Goal: Task Accomplishment & Management: Use online tool/utility

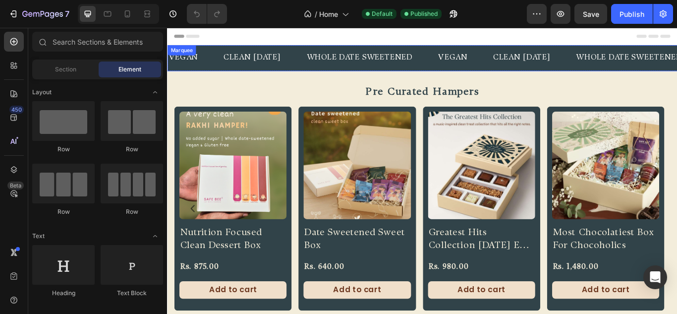
drag, startPoint x: 320, startPoint y: 69, endPoint x: 317, endPoint y: 94, distance: 25.5
click at [320, 69] on div "CLEAN [DATE] Text" at bounding box center [280, 63] width 97 height 24
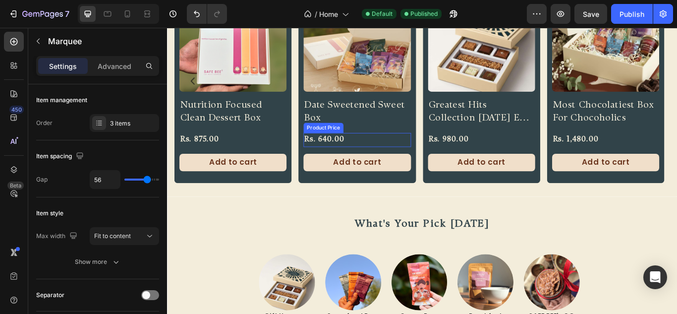
scroll to position [50, 0]
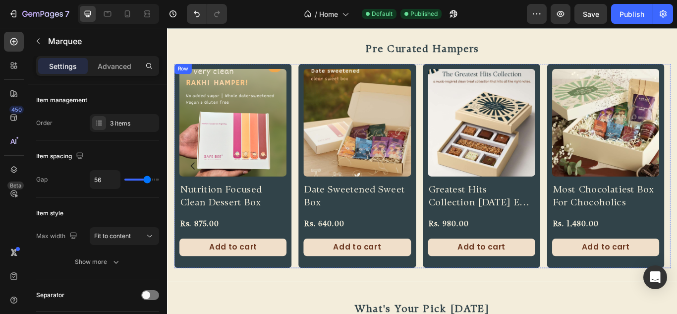
click at [262, 203] on div "Product Images Nutrition Focused Clean Dessert Box Product Title Rs. 875.00 Pro…" at bounding box center [243, 188] width 137 height 237
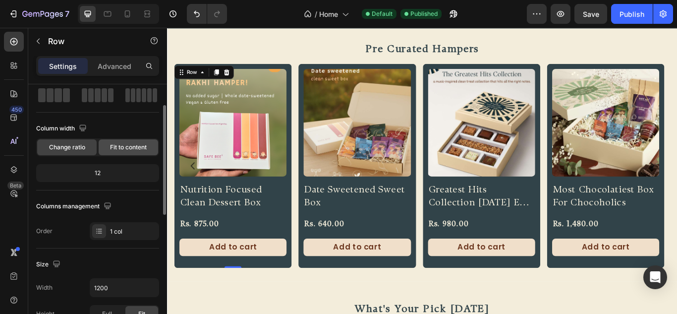
scroll to position [0, 0]
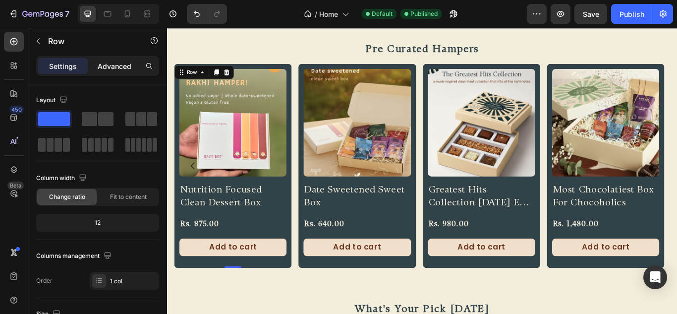
click at [130, 67] on p "Advanced" at bounding box center [115, 66] width 34 height 10
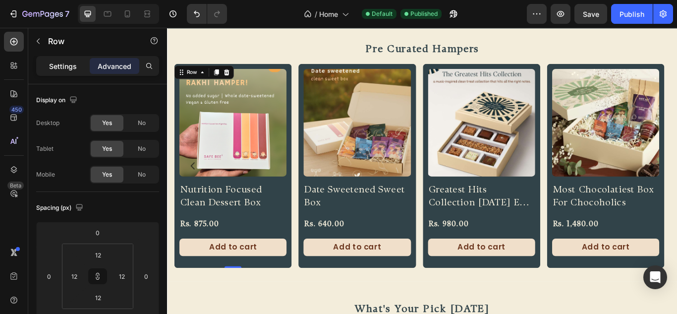
click at [70, 65] on p "Settings" at bounding box center [63, 66] width 28 height 10
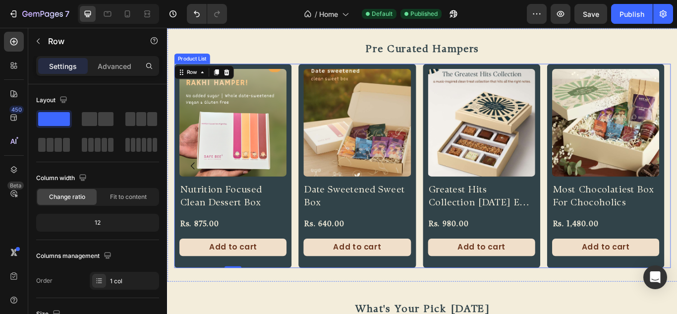
click at [313, 130] on div "Product Images Nutrition Focused Clean Dessert Box Product Title Rs. 875.00 Pro…" at bounding box center [464, 188] width 579 height 237
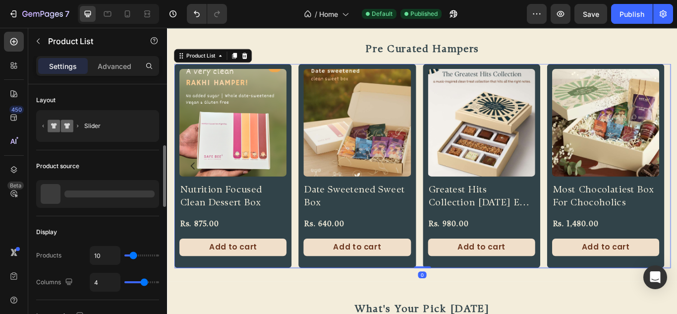
scroll to position [50, 0]
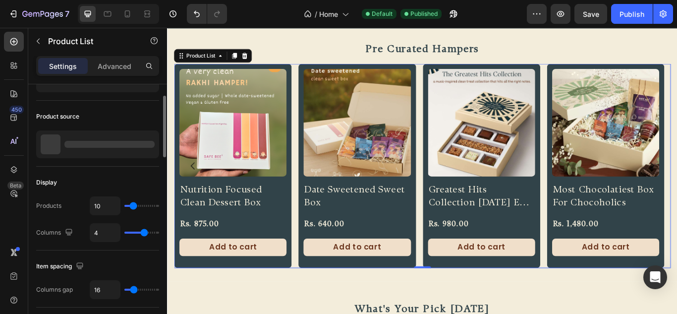
click at [120, 165] on div "Product source" at bounding box center [97, 134] width 123 height 66
click at [107, 152] on div at bounding box center [97, 144] width 123 height 28
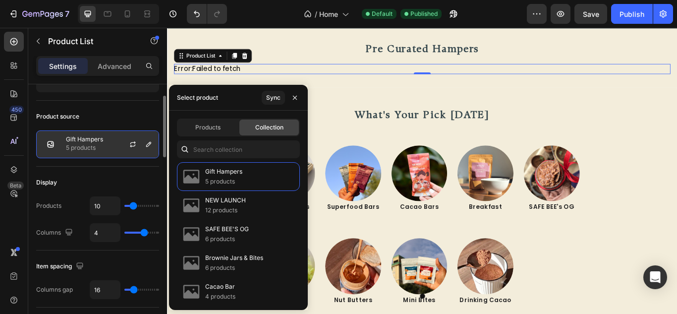
click at [104, 147] on div "Gift Hampers 5 products" at bounding box center [97, 144] width 123 height 28
click at [152, 146] on icon "button" at bounding box center [149, 144] width 8 height 8
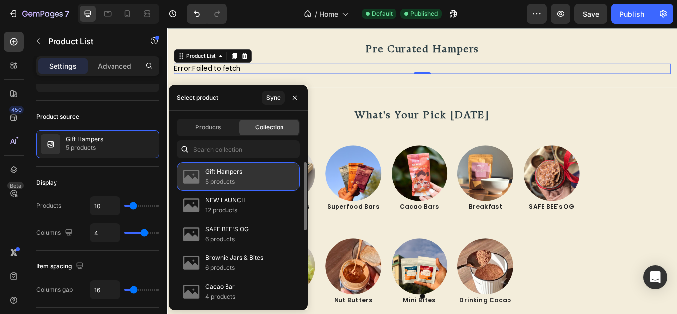
click at [248, 177] on div "Gift Hampers 5 products" at bounding box center [238, 176] width 123 height 29
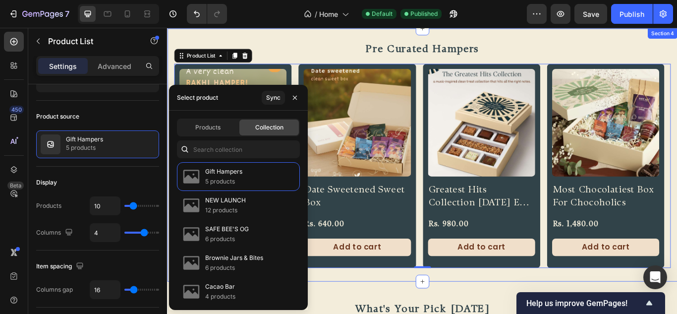
click at [418, 312] on div "pre curated hampers Heading Product Images Nutrition Focused Clean Dessert Box …" at bounding box center [464, 176] width 595 height 295
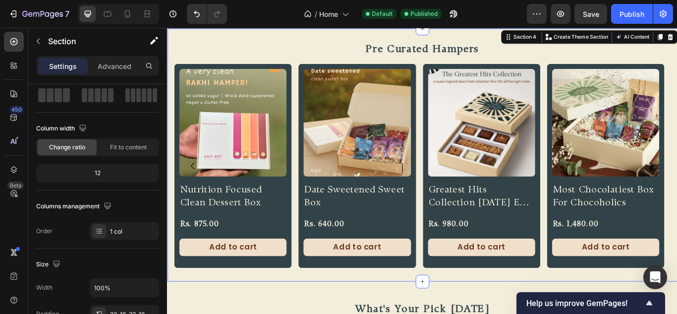
scroll to position [0, 0]
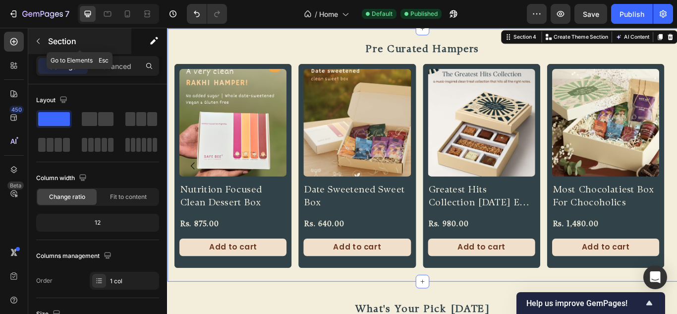
click at [39, 41] on icon "button" at bounding box center [38, 41] width 8 height 8
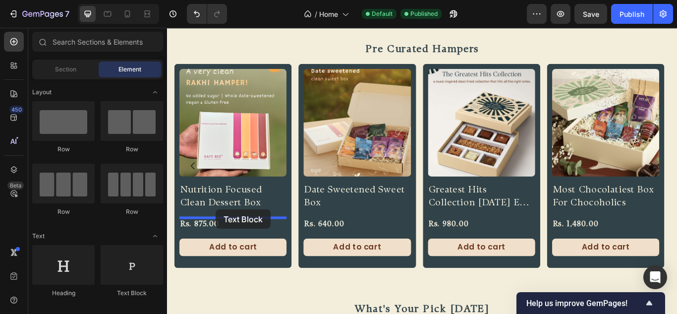
drag, startPoint x: 176, startPoint y: 292, endPoint x: 224, endPoint y: 239, distance: 71.3
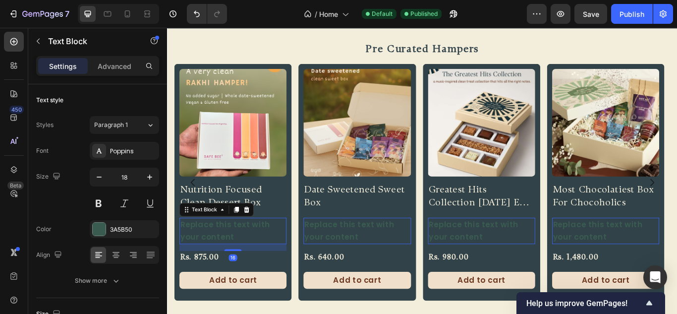
click at [251, 267] on div "Replace this text with your content" at bounding box center [243, 264] width 125 height 31
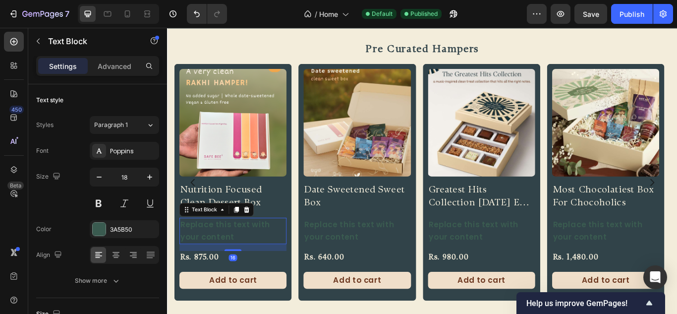
click at [251, 267] on p "Replace this text with your content" at bounding box center [243, 264] width 123 height 29
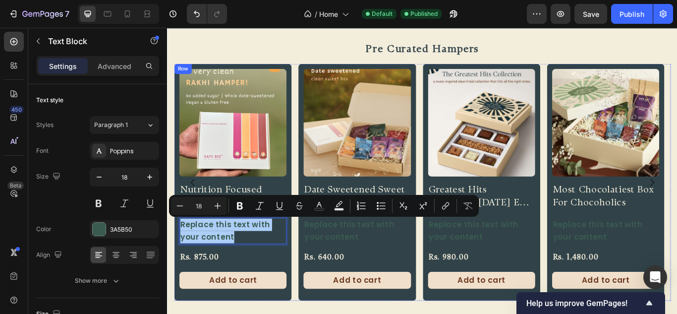
click at [267, 282] on div "Product Images Nutrition Focused Clean Dessert Box Product Title Replace this t…" at bounding box center [243, 208] width 137 height 276
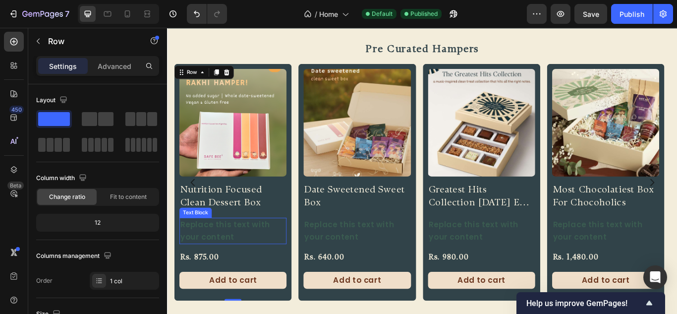
click at [218, 269] on p "Replace this text with your content" at bounding box center [243, 264] width 123 height 29
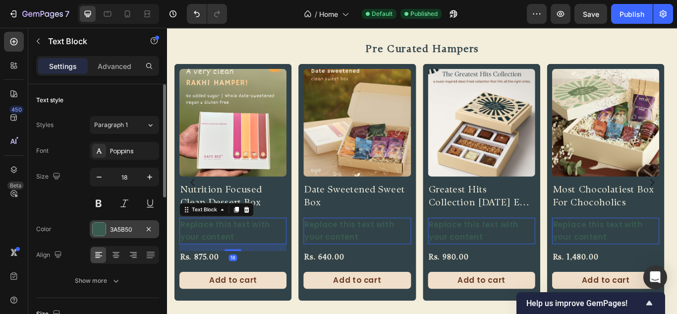
click at [99, 227] on div at bounding box center [99, 229] width 13 height 13
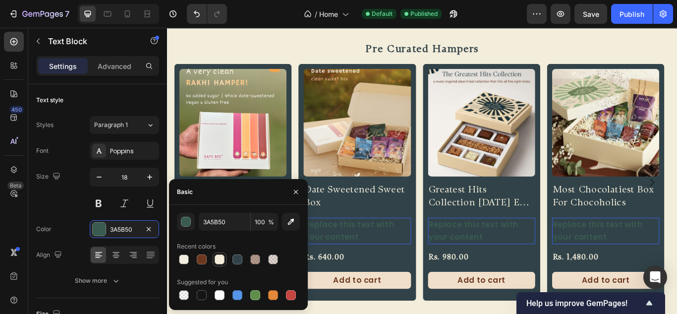
click at [218, 257] on div at bounding box center [220, 259] width 10 height 10
type input "F3EDDB"
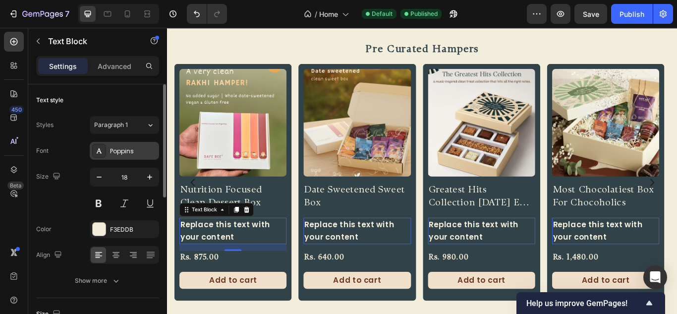
click at [119, 155] on div "Poppins" at bounding box center [133, 151] width 47 height 9
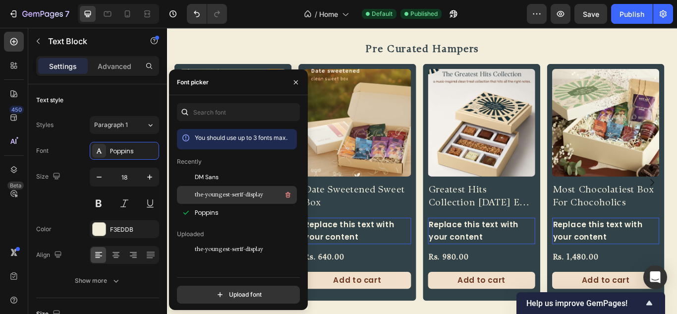
click at [210, 197] on span "the-youngest-serif-display" at bounding box center [229, 194] width 68 height 9
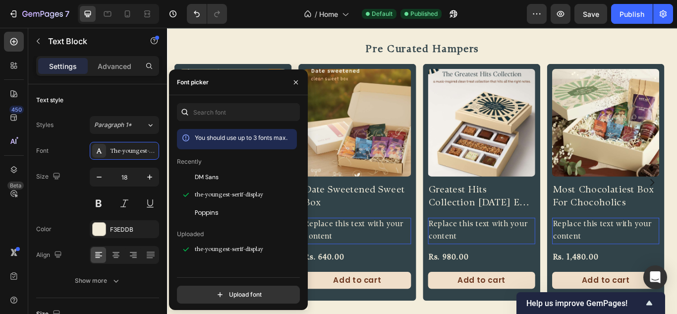
click at [419, 267] on div "Replace this text with your content" at bounding box center [388, 264] width 125 height 31
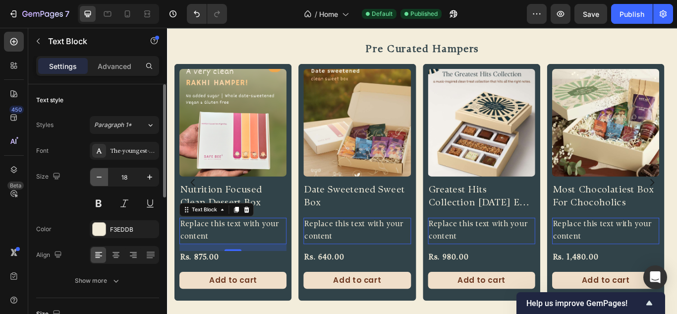
click at [97, 179] on icon "button" at bounding box center [99, 177] width 10 height 10
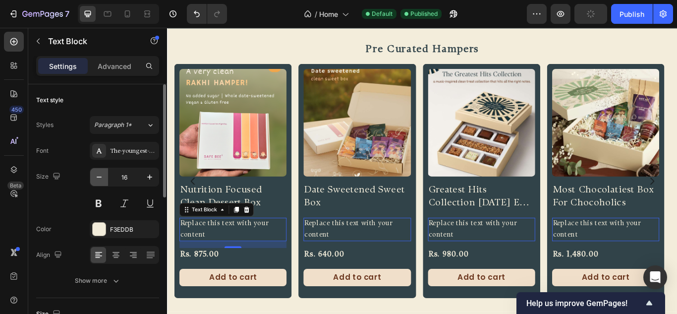
click at [97, 179] on icon "button" at bounding box center [99, 177] width 10 height 10
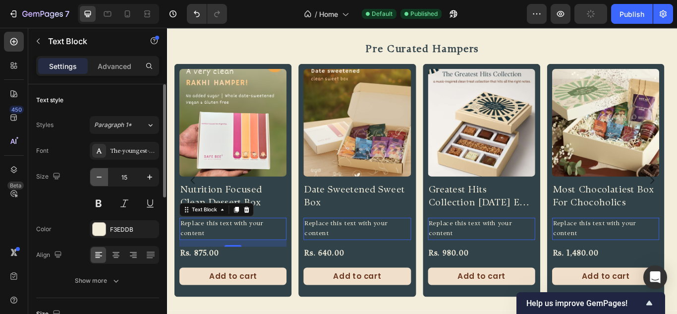
type input "14"
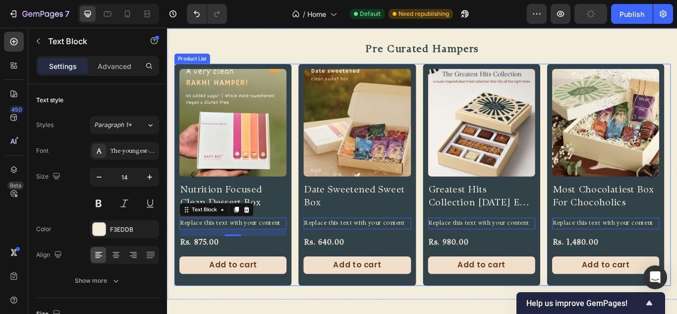
click at [310, 231] on div "Product Images Nutrition Focused Clean Dessert Box Product Title Replace this t…" at bounding box center [243, 199] width 137 height 259
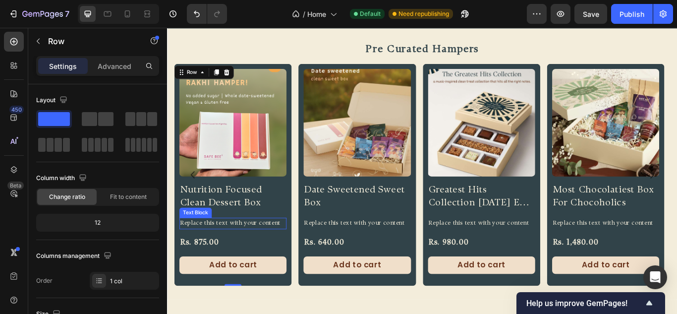
click at [256, 253] on p "Replace this text with your content" at bounding box center [243, 255] width 123 height 11
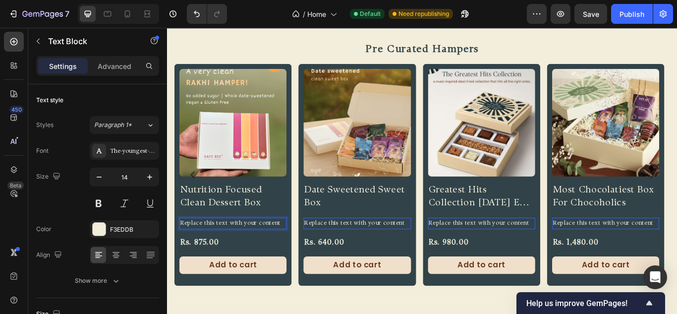
click at [256, 253] on p "Replace this text with your content" at bounding box center [243, 255] width 123 height 11
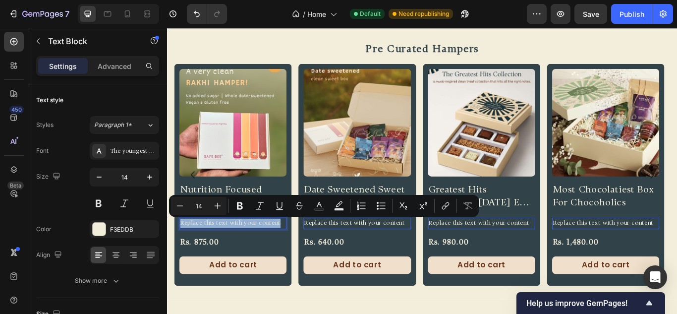
click at [256, 253] on p "Replace this text with your content" at bounding box center [243, 255] width 123 height 11
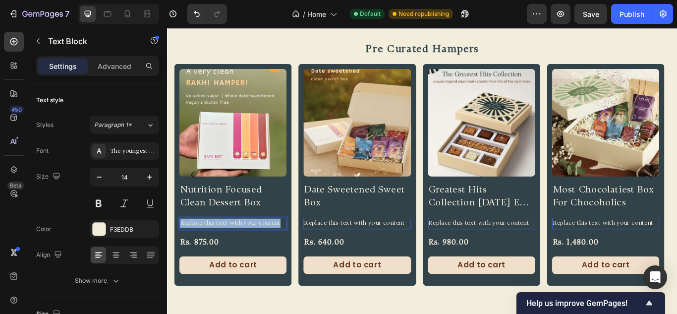
click at [256, 253] on p "Replace this text with your content" at bounding box center [243, 255] width 123 height 11
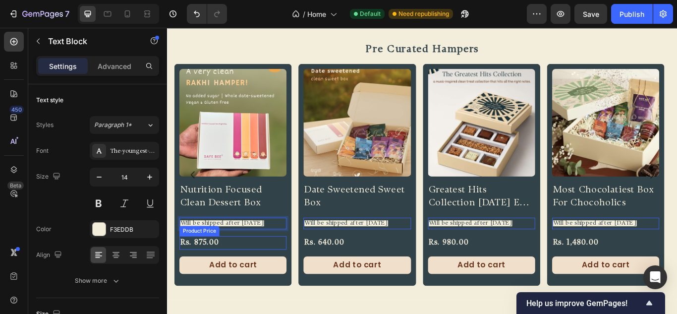
click at [279, 284] on div "Rs. 875.00" at bounding box center [243, 279] width 125 height 16
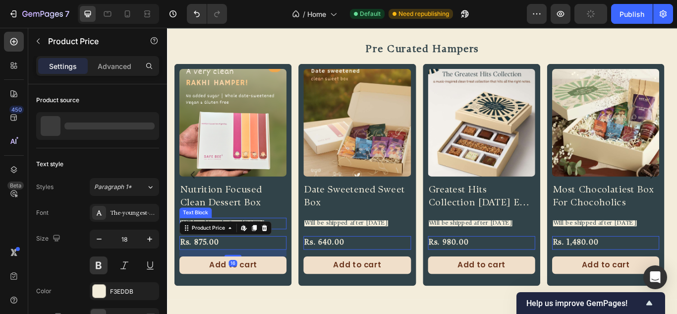
click at [253, 257] on span "Will be shipped after [DATE]" at bounding box center [231, 255] width 98 height 7
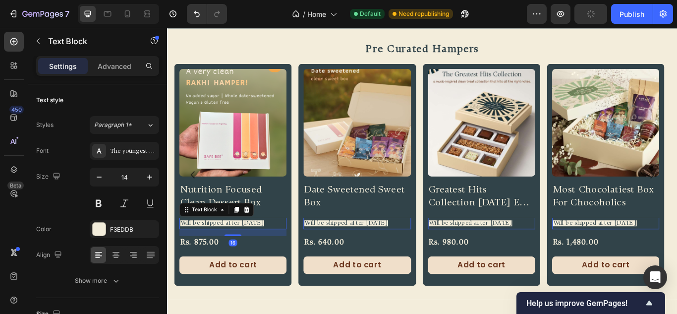
click at [253, 257] on span "Will be shipped after [DATE]" at bounding box center [231, 255] width 98 height 7
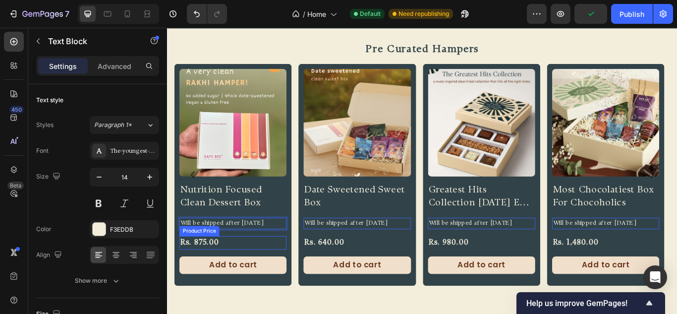
click at [260, 282] on div "Rs. 875.00" at bounding box center [243, 279] width 125 height 16
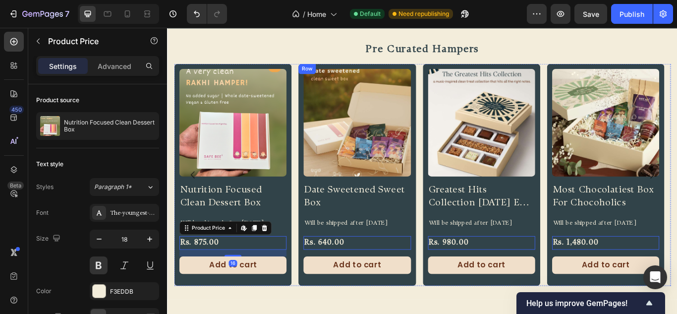
click at [349, 313] on div "Product Images Date Sweetened Sweet Box Product Title Will be shipped after 8th…" at bounding box center [388, 199] width 137 height 259
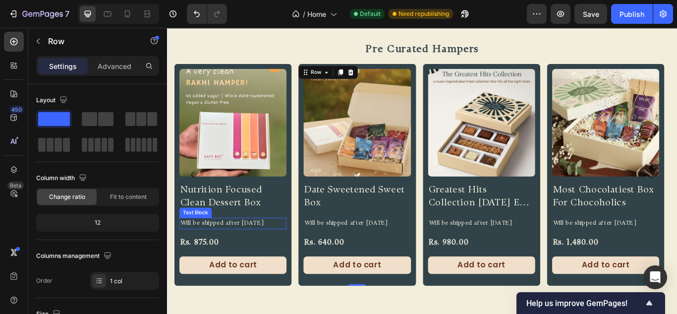
click at [207, 259] on p "Will be shipped after [DATE]" at bounding box center [243, 255] width 123 height 11
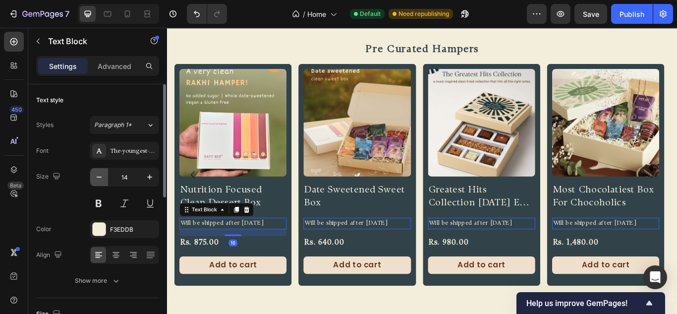
click at [94, 175] on icon "button" at bounding box center [99, 177] width 10 height 10
type input "12"
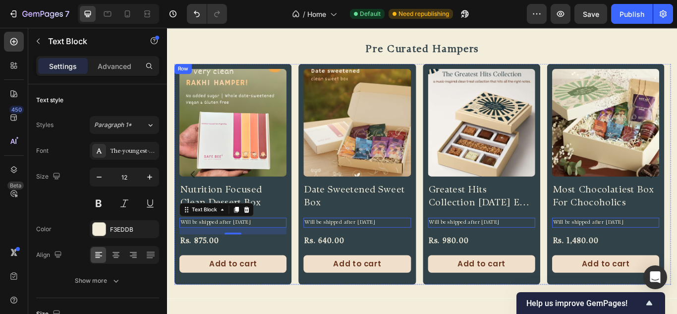
click at [251, 313] on div "Product Images Nutrition Focused Clean Dessert Box Product Title Will be shippe…" at bounding box center [243, 198] width 137 height 257
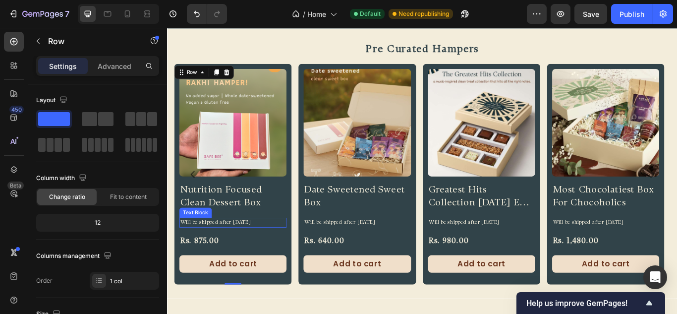
click at [253, 256] on p "Will be shipped after [DATE]" at bounding box center [243, 254] width 123 height 9
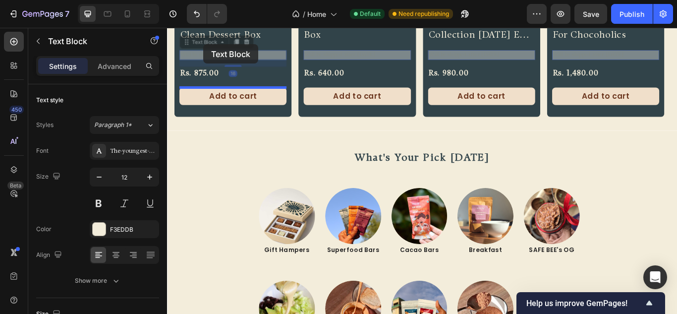
scroll to position [234, 0]
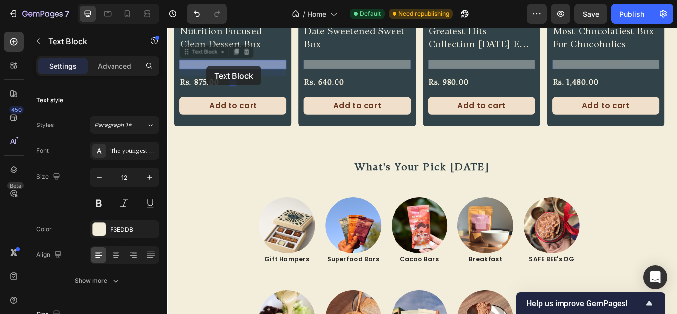
drag, startPoint x: 189, startPoint y: 241, endPoint x: 213, endPoint y: 72, distance: 170.7
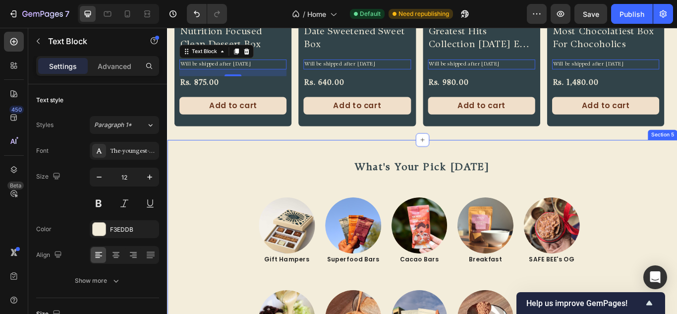
click at [254, 166] on div "what's your pick today Heading Row Image Gift Hampers Text Block Image Savourie…" at bounding box center [464, 298] width 595 height 278
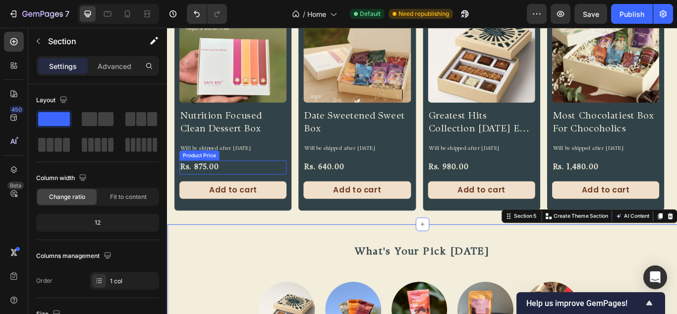
scroll to position [135, 0]
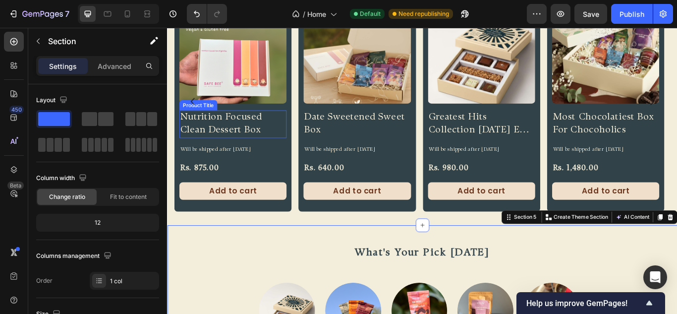
click at [242, 139] on h2 "Nutrition Focused Clean Dessert Box" at bounding box center [243, 140] width 125 height 33
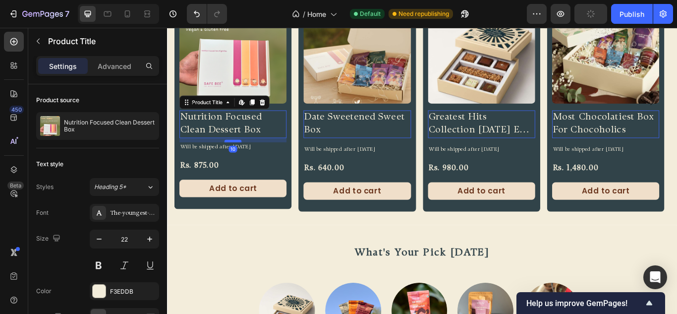
click at [246, 161] on div at bounding box center [244, 159] width 20 height 3
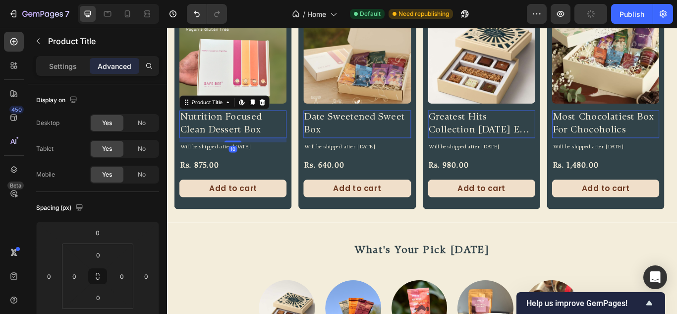
scroll to position [133, 0]
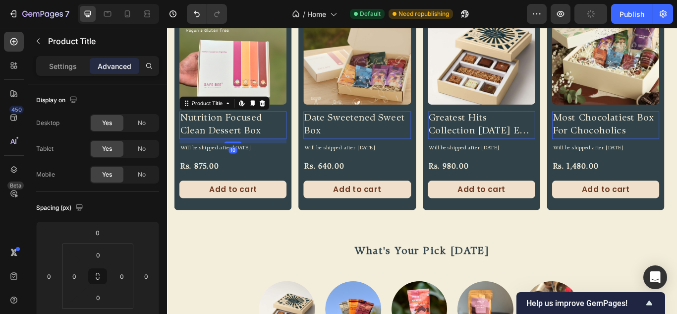
click at [124, 67] on p "Advanced" at bounding box center [115, 66] width 34 height 10
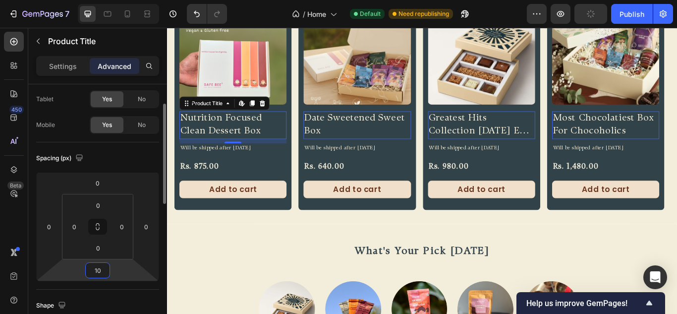
click at [102, 273] on input "10" at bounding box center [98, 270] width 20 height 15
type input "8"
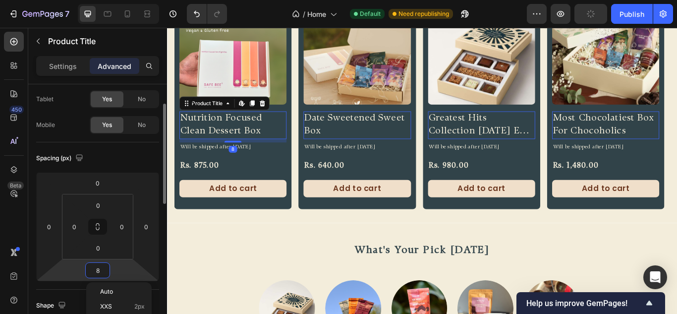
scroll to position [133, 0]
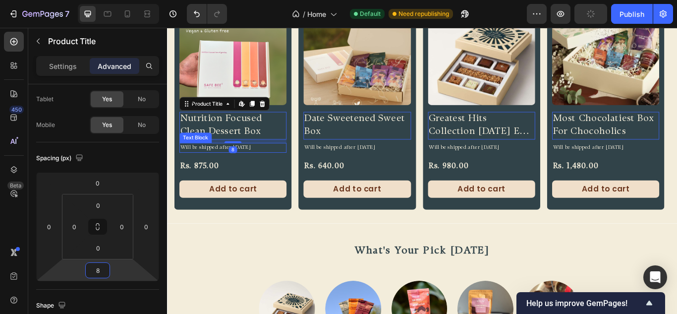
click at [283, 169] on p "Will be shipped after [DATE]" at bounding box center [243, 167] width 123 height 9
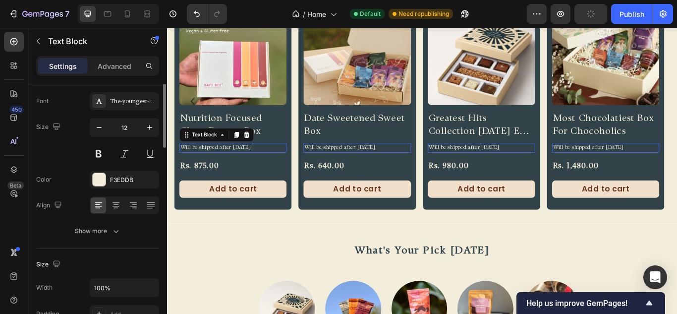
scroll to position [0, 0]
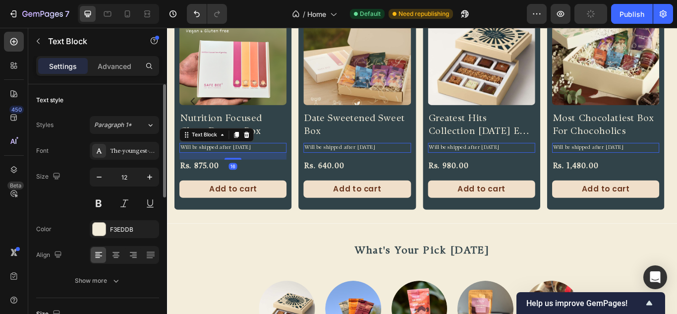
click at [123, 74] on div "Settings Advanced" at bounding box center [97, 66] width 123 height 20
click at [120, 65] on p "Advanced" at bounding box center [115, 66] width 34 height 10
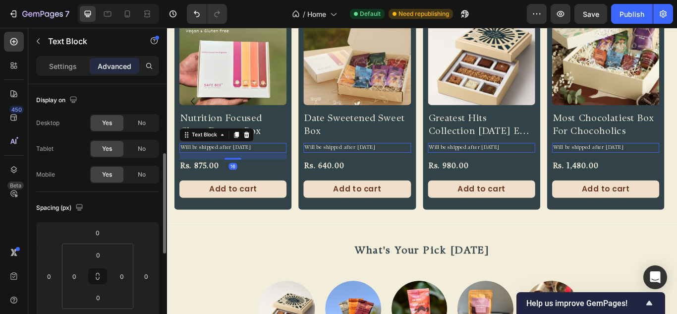
scroll to position [99, 0]
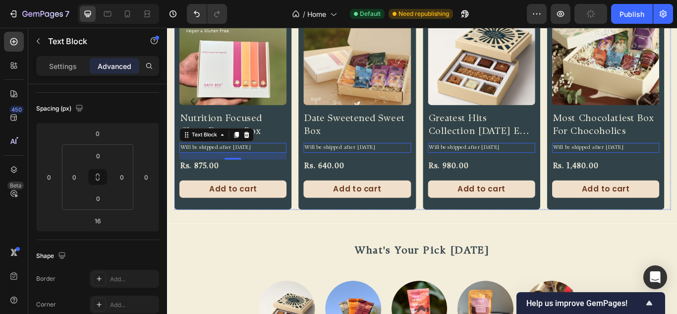
click at [283, 230] on div "Add to cart Add to Cart" at bounding box center [243, 220] width 125 height 28
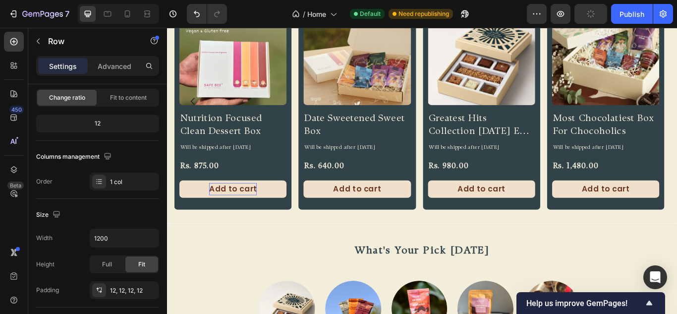
scroll to position [0, 0]
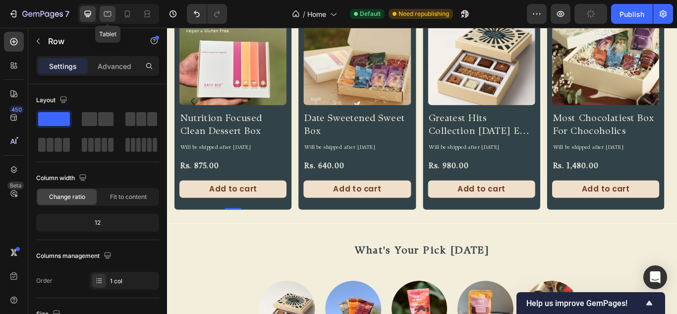
click at [116, 11] on div at bounding box center [108, 14] width 16 height 16
type input "100%"
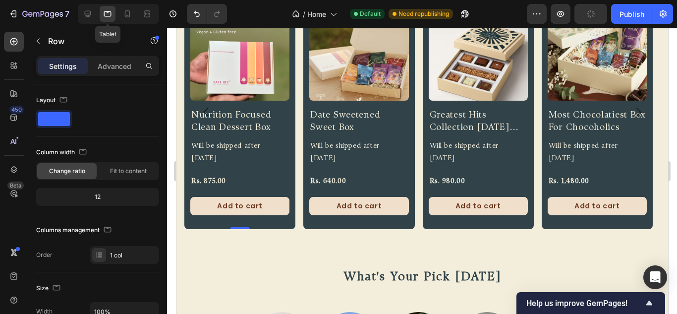
scroll to position [57, 0]
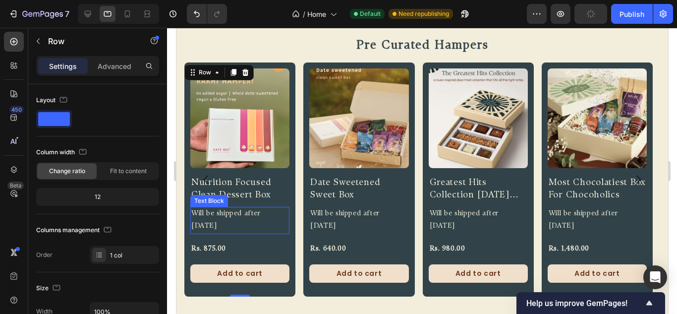
click at [212, 225] on p "Will be shipped after [DATE]" at bounding box center [239, 220] width 97 height 25
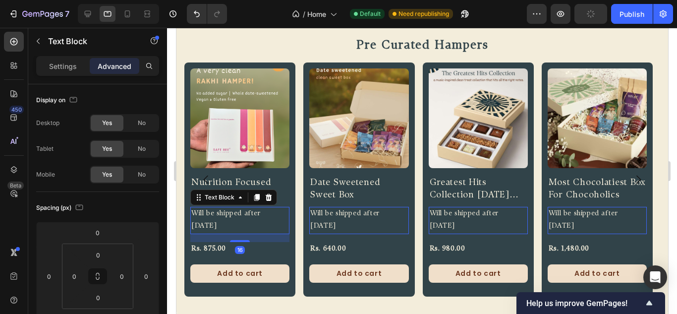
click at [60, 57] on div "Settings Advanced" at bounding box center [97, 66] width 123 height 20
click at [61, 67] on p "Settings" at bounding box center [63, 66] width 28 height 10
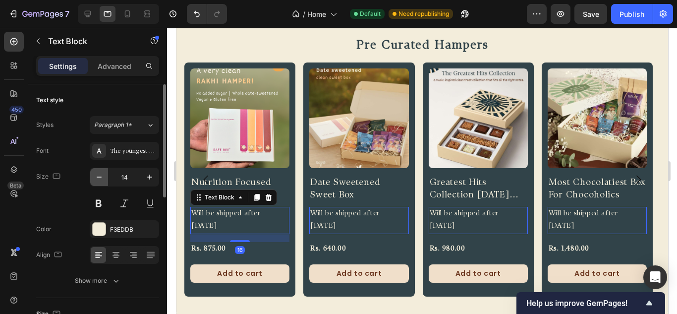
click at [102, 180] on icon "button" at bounding box center [99, 177] width 10 height 10
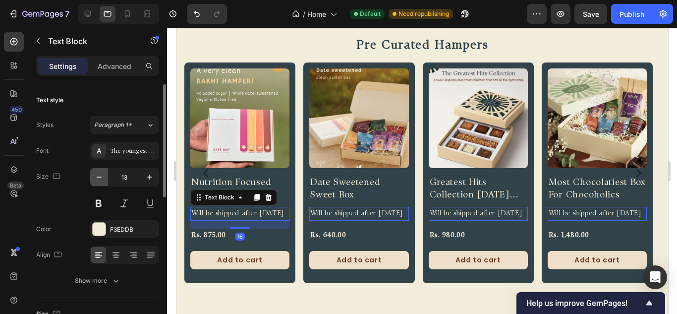
click at [102, 180] on icon "button" at bounding box center [99, 177] width 10 height 10
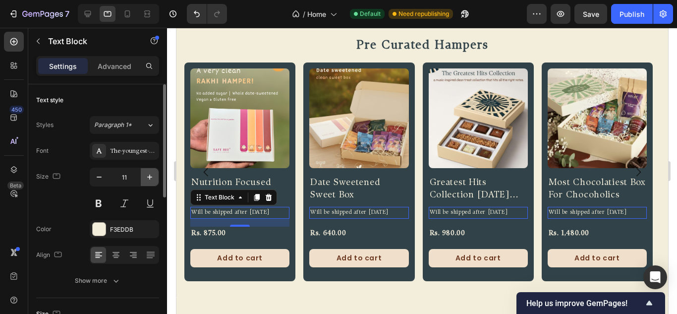
click at [147, 176] on icon "button" at bounding box center [150, 177] width 10 height 10
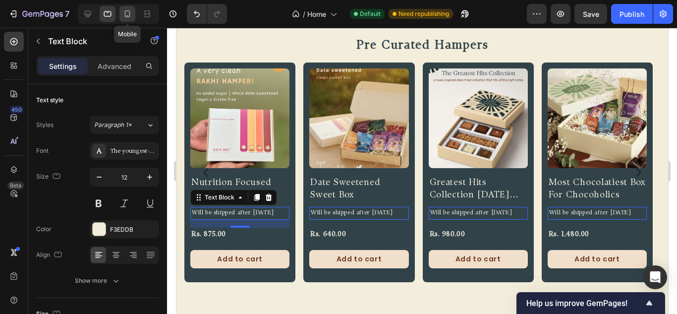
click at [131, 17] on icon at bounding box center [127, 14] width 10 height 10
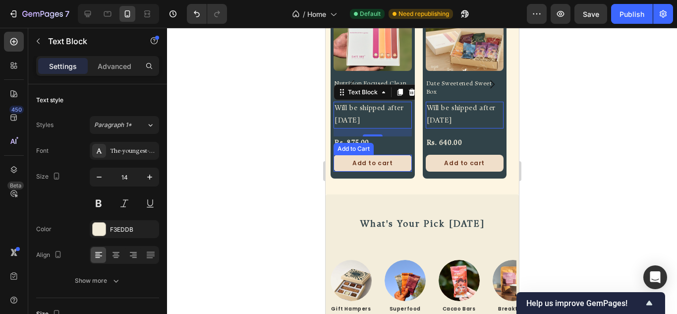
scroll to position [350, 0]
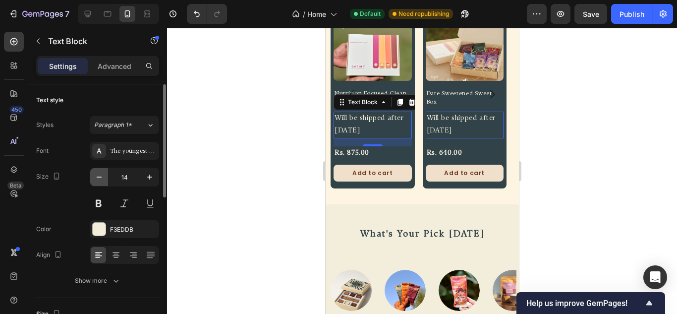
click at [101, 174] on icon "button" at bounding box center [99, 177] width 10 height 10
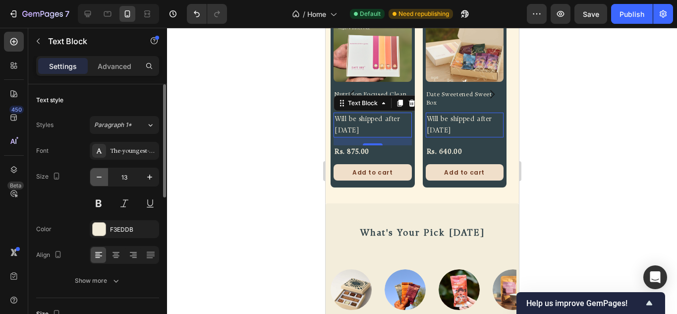
click at [101, 174] on icon "button" at bounding box center [99, 177] width 10 height 10
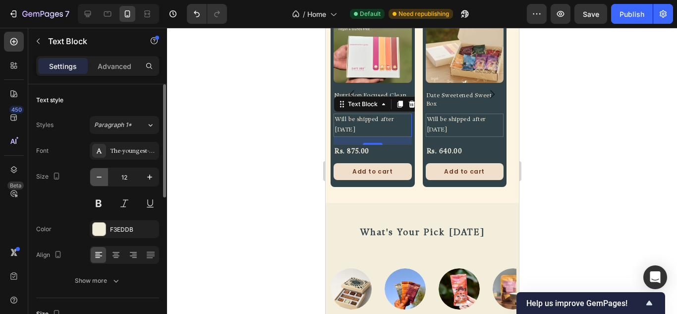
click at [101, 174] on icon "button" at bounding box center [99, 177] width 10 height 10
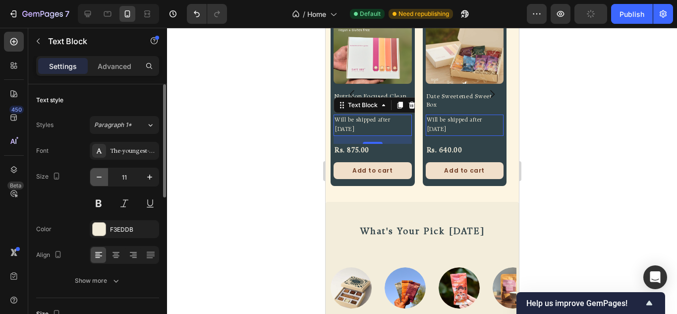
click at [101, 174] on icon "button" at bounding box center [99, 177] width 10 height 10
type input "10"
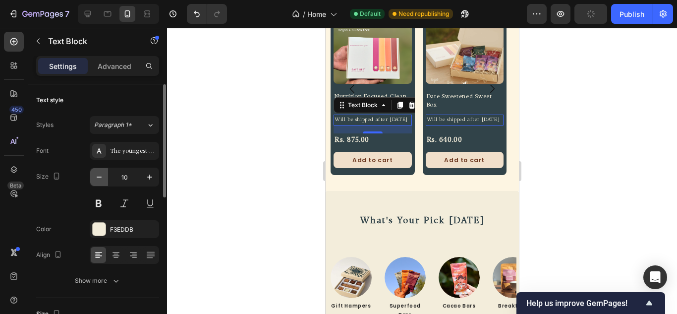
scroll to position [346, 0]
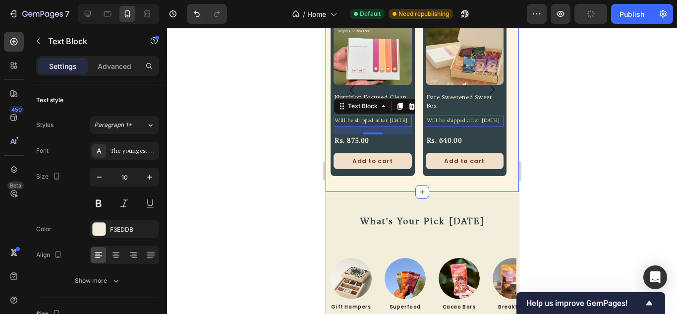
click at [356, 192] on div "pre curated hampers Heading Product Images Nutrition Focused Clean Dessert Box …" at bounding box center [421, 79] width 193 height 226
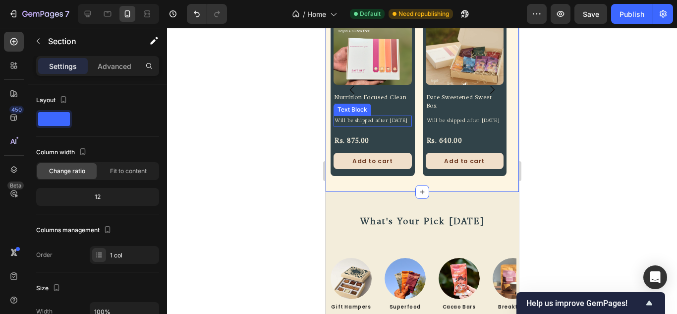
click at [347, 125] on p "Will be shipped after [DATE]" at bounding box center [372, 121] width 76 height 9
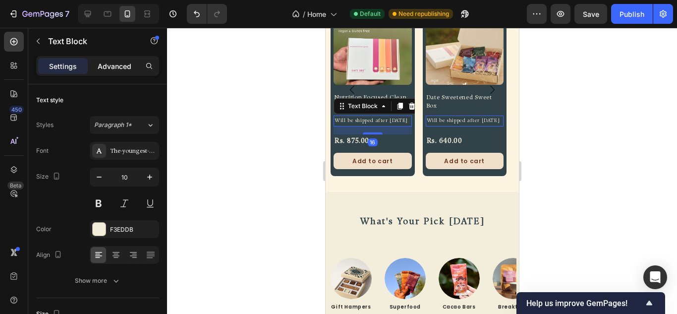
click at [103, 61] on p "Advanced" at bounding box center [115, 66] width 34 height 10
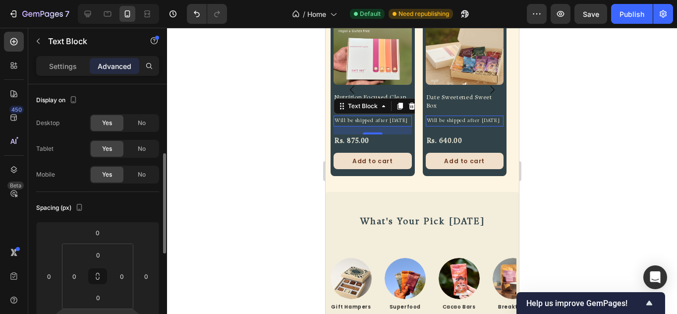
scroll to position [99, 0]
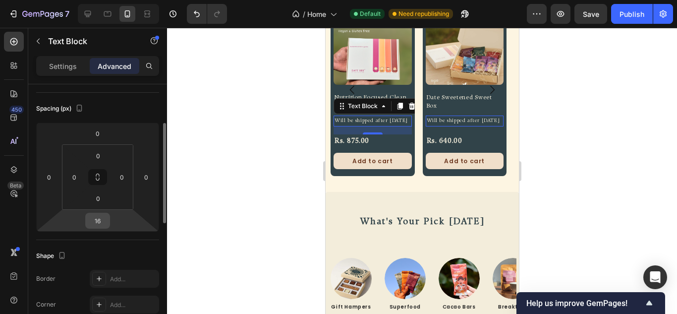
click at [99, 223] on input "16" at bounding box center [98, 220] width 20 height 15
type input "8"
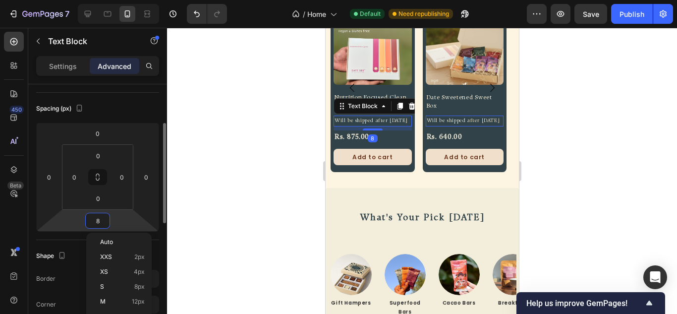
scroll to position [344, 0]
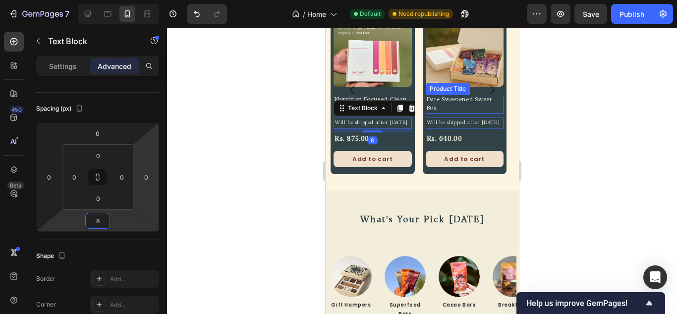
click at [448, 106] on h2 "Date Sweetened Sweet Box" at bounding box center [464, 104] width 78 height 19
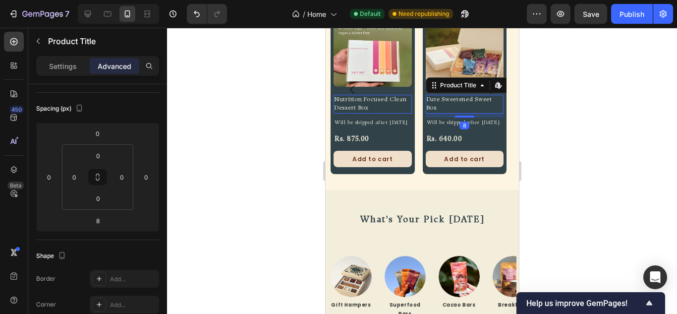
scroll to position [0, 0]
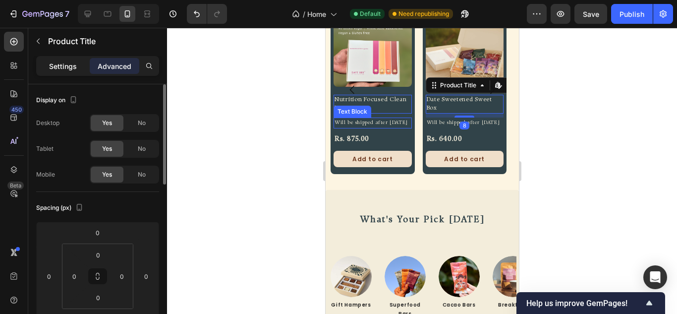
click at [60, 69] on p "Settings" at bounding box center [63, 66] width 28 height 10
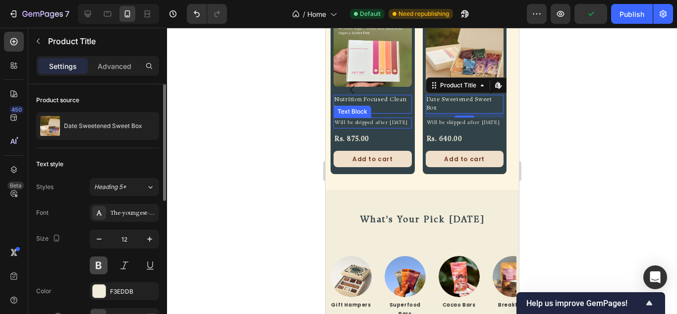
click at [98, 265] on button at bounding box center [99, 265] width 18 height 18
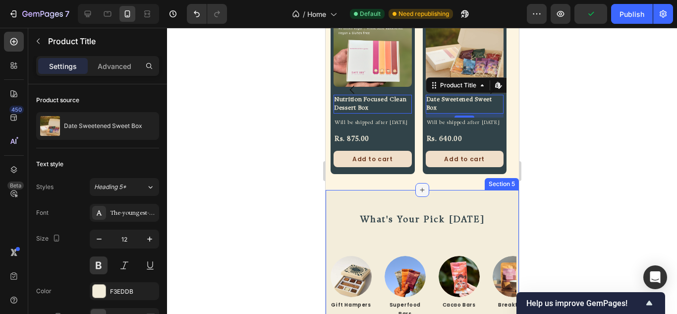
click at [423, 196] on div at bounding box center [422, 190] width 14 height 14
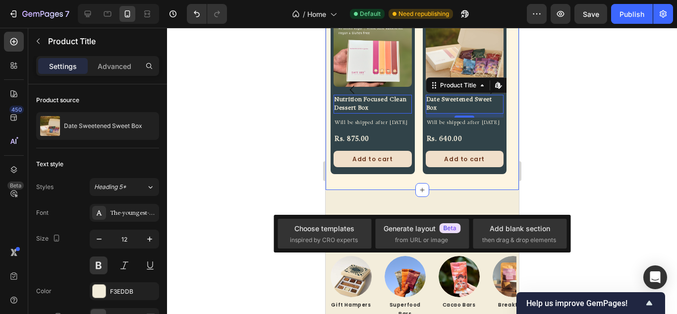
click at [370, 188] on div "pre curated hampers Heading Product Images Nutrition Focused Clean Dessert Box …" at bounding box center [421, 79] width 193 height 222
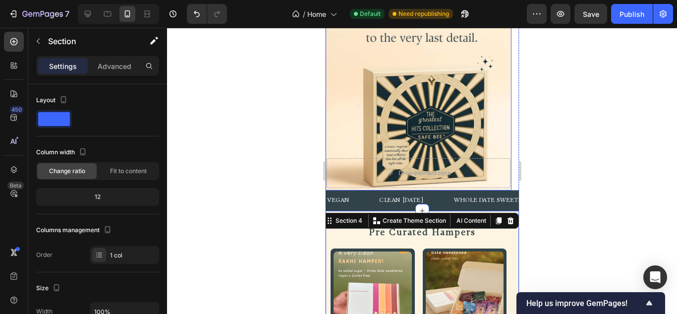
scroll to position [149, 0]
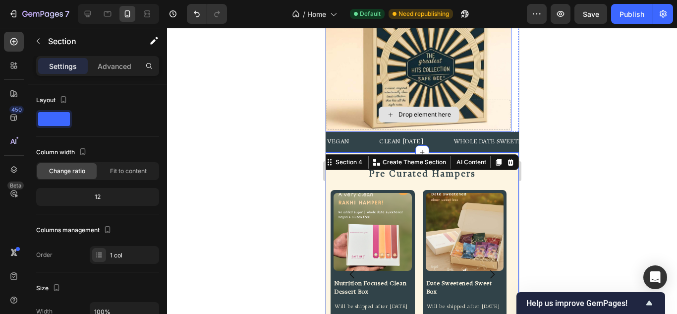
click at [465, 104] on div "Drop element here" at bounding box center [418, 115] width 184 height 30
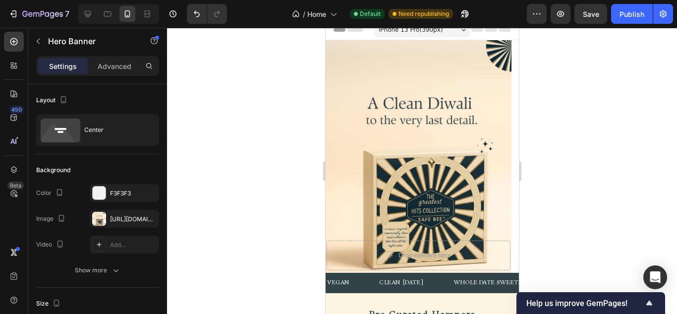
scroll to position [0, 0]
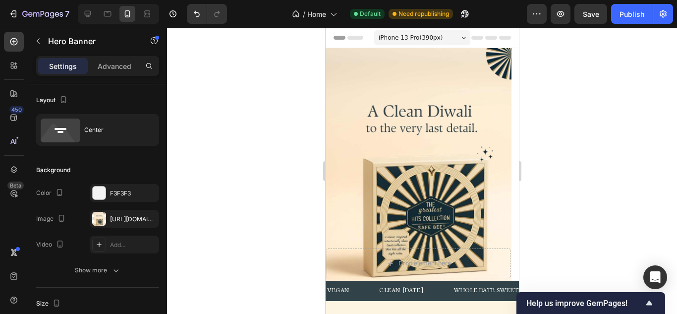
click at [446, 131] on div "Drop element here" at bounding box center [418, 164] width 186 height 228
click at [412, 134] on div "Drop element here" at bounding box center [418, 164] width 186 height 228
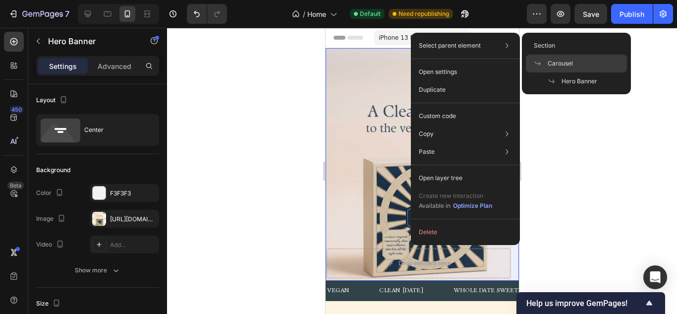
click at [568, 61] on span "Carousel" at bounding box center [560, 63] width 25 height 9
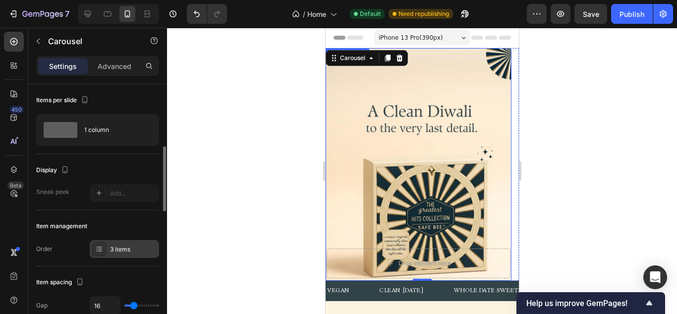
scroll to position [99, 0]
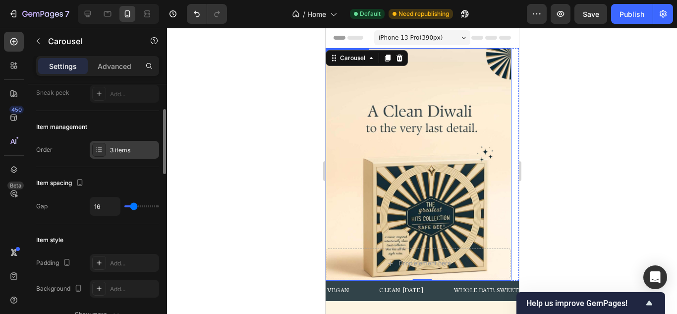
click at [125, 148] on div "3 items" at bounding box center [133, 150] width 47 height 9
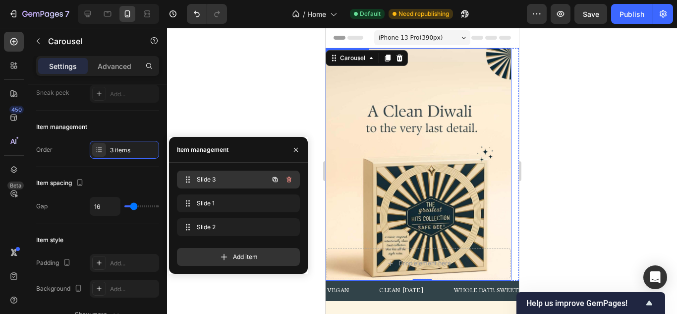
click at [220, 186] on div "Slide 3 Slide 3" at bounding box center [224, 180] width 87 height 14
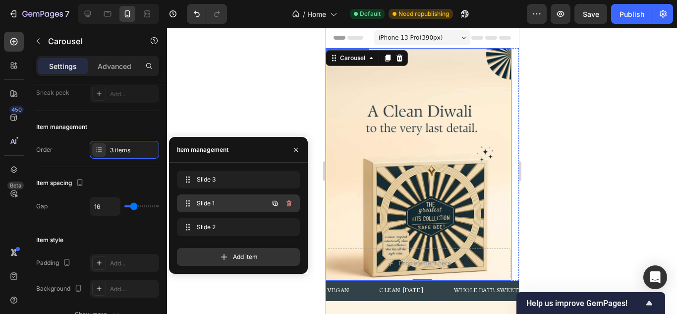
click at [228, 198] on div "Slide 1 Slide 1" at bounding box center [224, 203] width 87 height 14
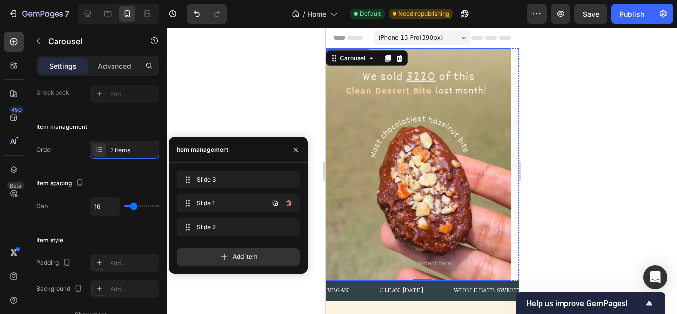
click at [376, 192] on div "Drop element here" at bounding box center [418, 164] width 186 height 228
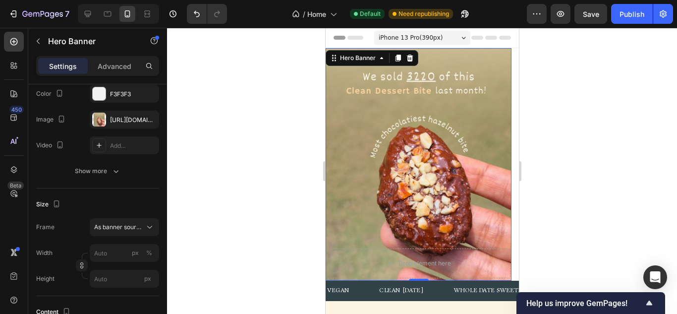
scroll to position [0, 0]
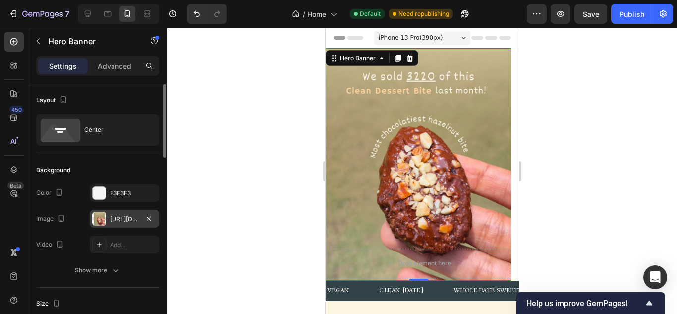
click at [101, 221] on div at bounding box center [99, 219] width 14 height 14
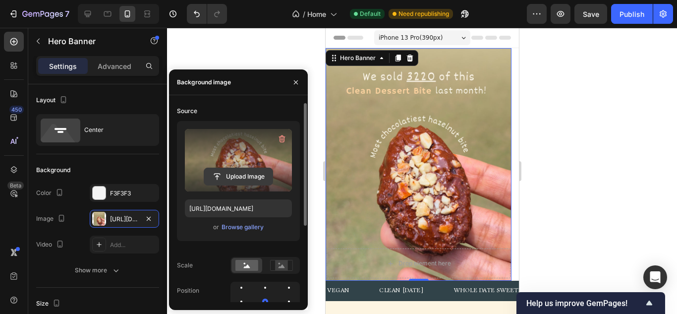
drag, startPoint x: 236, startPoint y: 227, endPoint x: 247, endPoint y: 173, distance: 55.1
click at [247, 173] on div "Upload Image https://cdn.shopify.com/s/files/1/0567/0889/0675/files/gempages_47…" at bounding box center [238, 181] width 123 height 120
click at [247, 171] on input "file" at bounding box center [238, 176] width 68 height 17
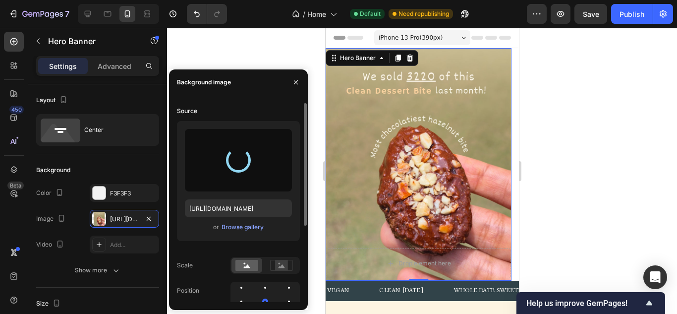
type input "https://cdn.shopify.com/s/files/1/0567/0889/0675/files/gempages_473620353990525…"
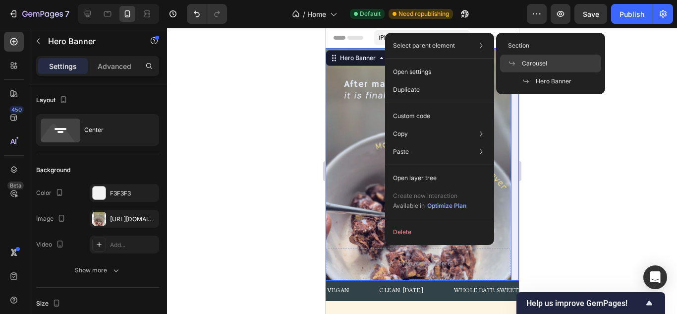
click at [543, 58] on div "Carousel" at bounding box center [550, 64] width 101 height 18
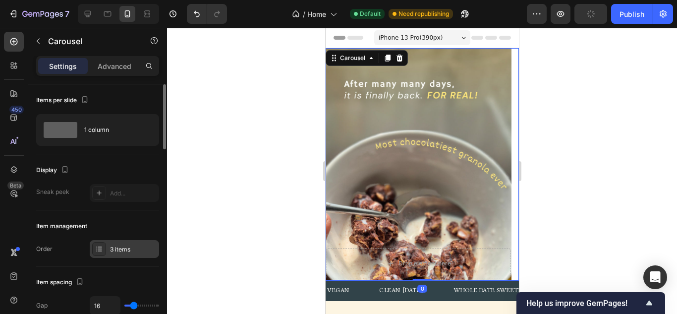
click at [125, 244] on div "3 items" at bounding box center [124, 249] width 69 height 18
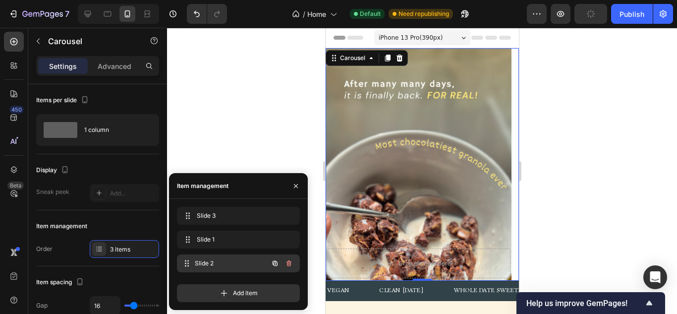
click at [202, 266] on span "Slide 2" at bounding box center [231, 263] width 73 height 9
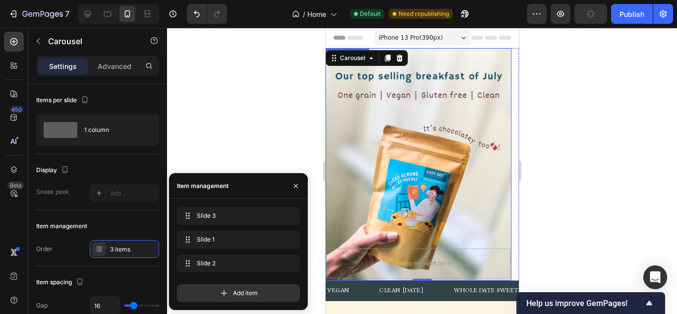
click at [405, 180] on div "Drop element here" at bounding box center [418, 164] width 186 height 228
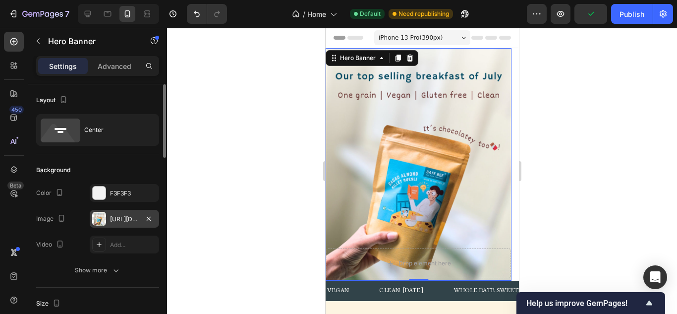
click at [123, 222] on div "https://cdn.shopify.com/s/files/1/0567/0889/0675/files/gempages_473620353990525…" at bounding box center [124, 219] width 29 height 9
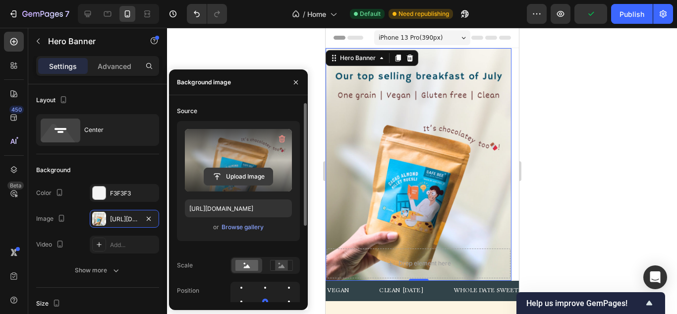
click at [233, 176] on input "file" at bounding box center [238, 176] width 68 height 17
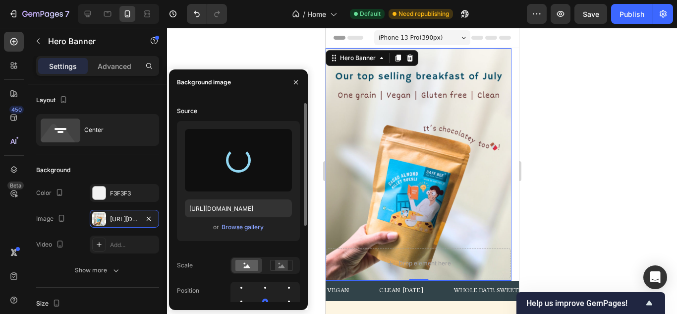
type input "https://cdn.shopify.com/s/files/1/0567/0889/0675/files/gempages_473620353990525…"
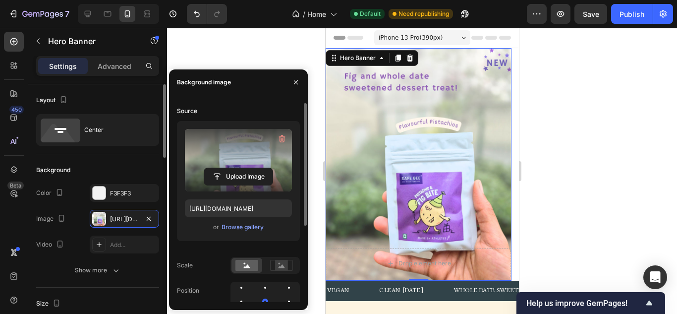
click at [135, 100] on div "Layout" at bounding box center [97, 100] width 123 height 16
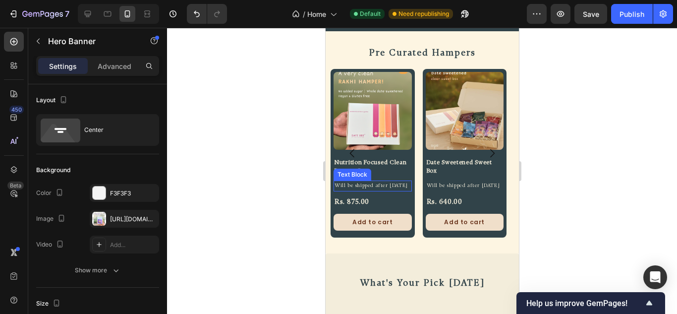
scroll to position [248, 0]
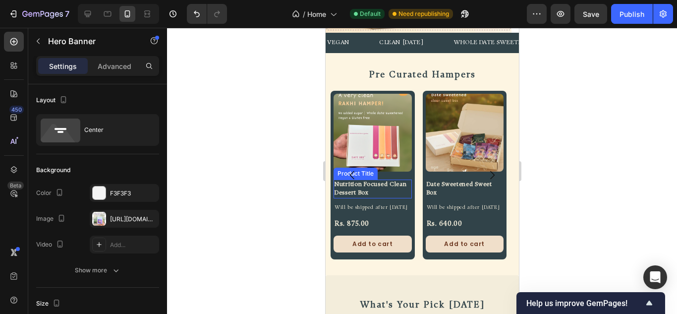
click at [382, 191] on h2 "Nutrition Focused Clean Dessert Box" at bounding box center [372, 188] width 78 height 19
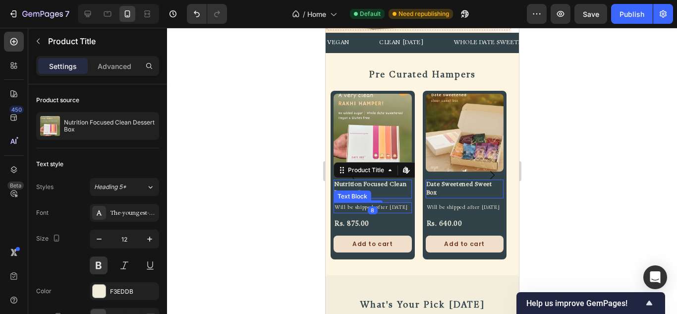
click at [383, 209] on p "Will be shipped after [DATE]" at bounding box center [372, 207] width 76 height 9
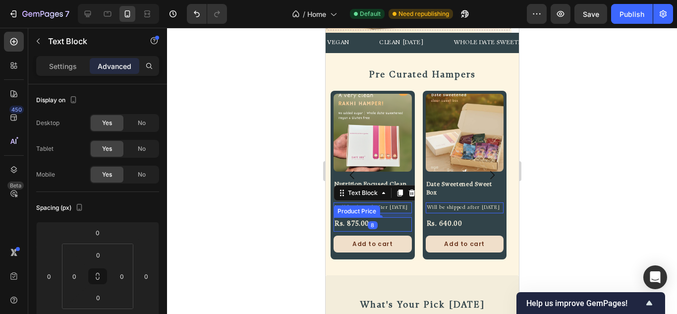
click at [383, 232] on div "Rs. 875.00" at bounding box center [372, 224] width 78 height 14
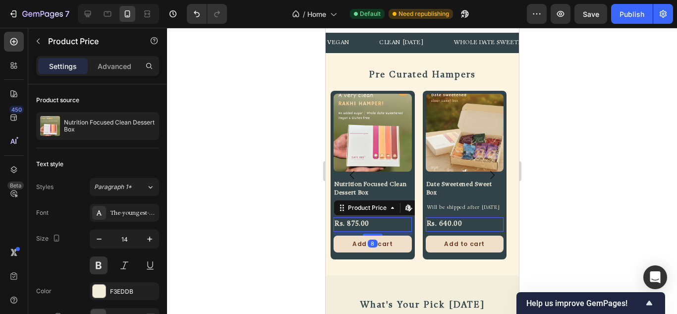
scroll to position [397, 0]
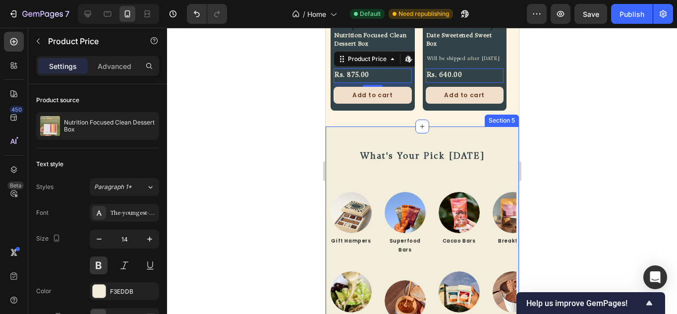
click at [435, 140] on div "what's your pick today Heading Row Image Gift Hampers Text Block Image Savourie…" at bounding box center [421, 242] width 193 height 232
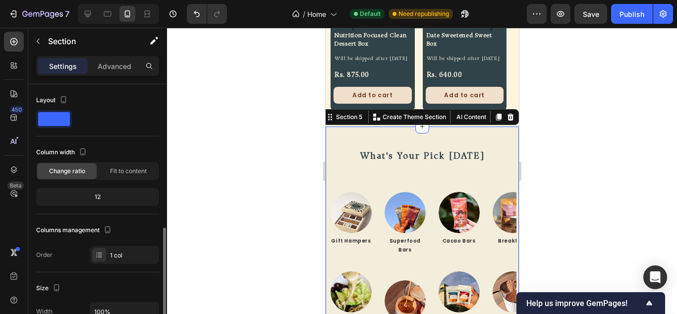
scroll to position [198, 0]
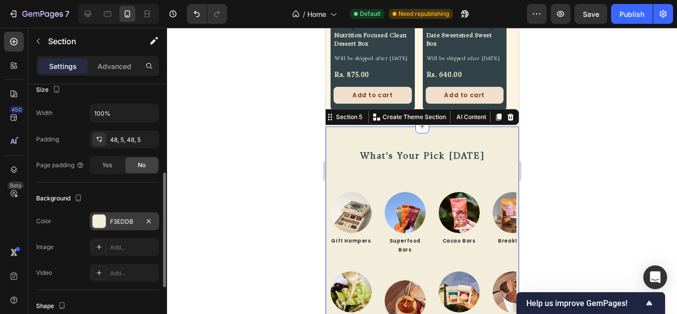
click at [99, 226] on div at bounding box center [99, 221] width 13 height 13
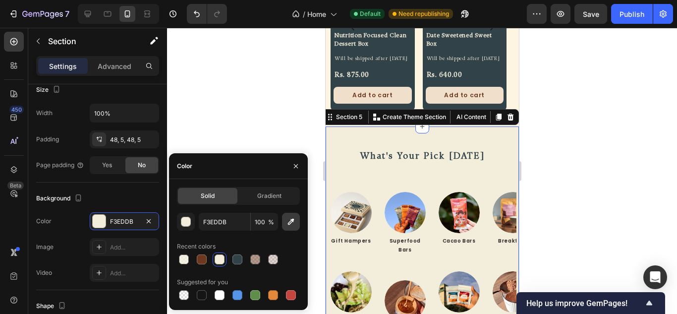
click at [290, 224] on icon "button" at bounding box center [291, 222] width 10 height 10
type input "FDF5E2"
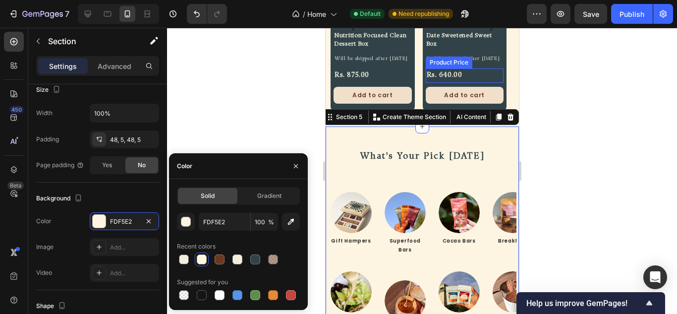
click at [494, 83] on div "Rs. 640.00" at bounding box center [464, 75] width 78 height 14
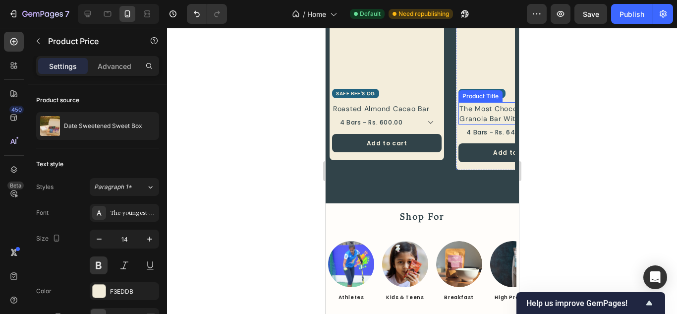
scroll to position [892, 0]
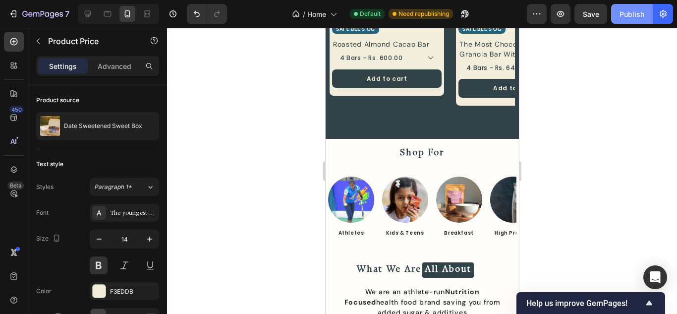
click at [629, 22] on button "Publish" at bounding box center [632, 14] width 42 height 20
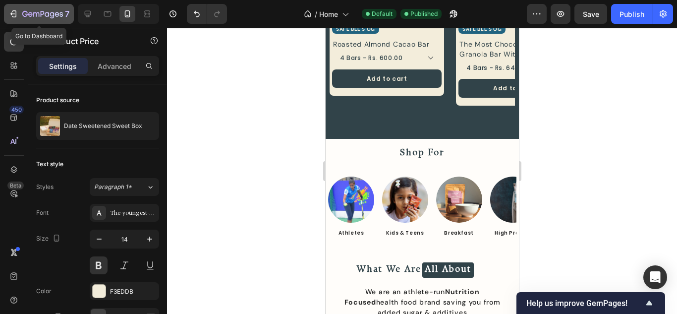
click at [10, 8] on div "7" at bounding box center [38, 14] width 61 height 12
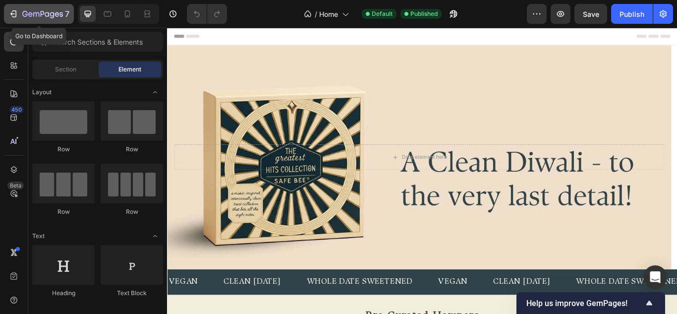
click at [12, 17] on icon "button" at bounding box center [13, 14] width 10 height 10
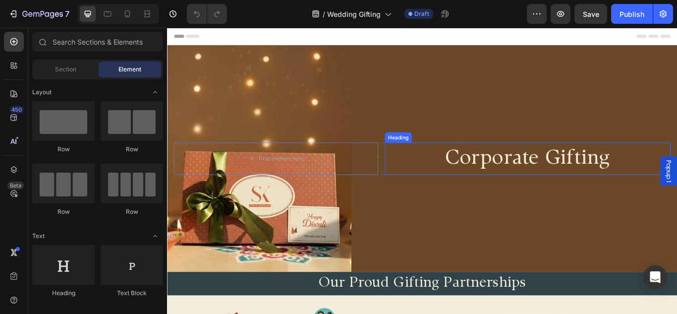
click at [580, 185] on h2 "Corporate Gifting" at bounding box center [587, 181] width 333 height 38
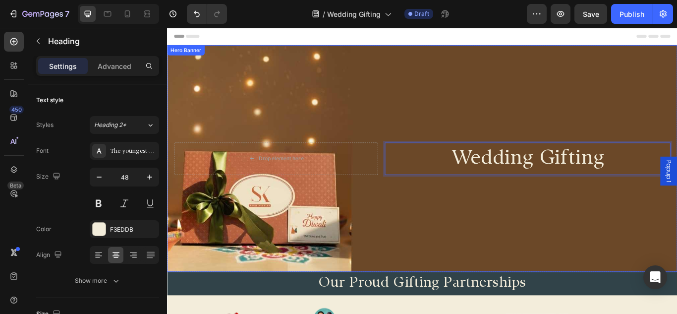
click at [504, 269] on div "Background Image" at bounding box center [464, 180] width 595 height 264
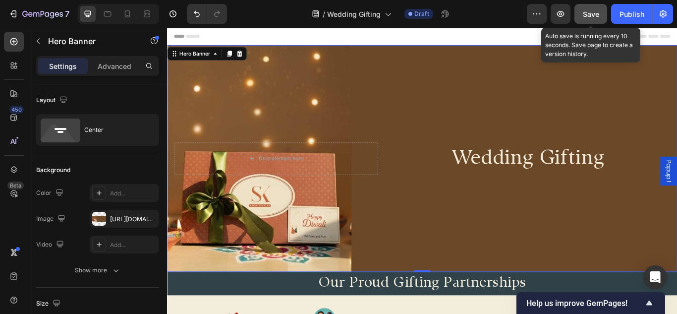
click at [597, 15] on span "Save" at bounding box center [591, 14] width 16 height 8
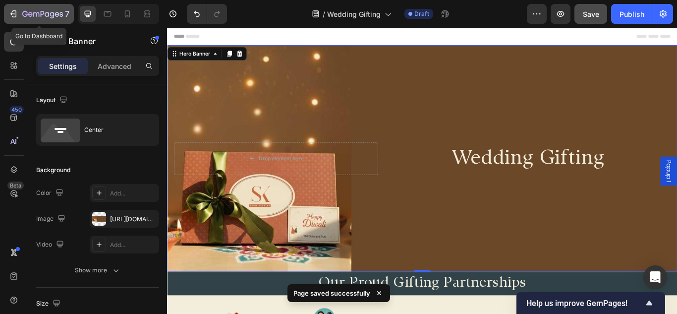
click at [10, 18] on icon "button" at bounding box center [13, 14] width 10 height 10
